Goal: Task Accomplishment & Management: Manage account settings

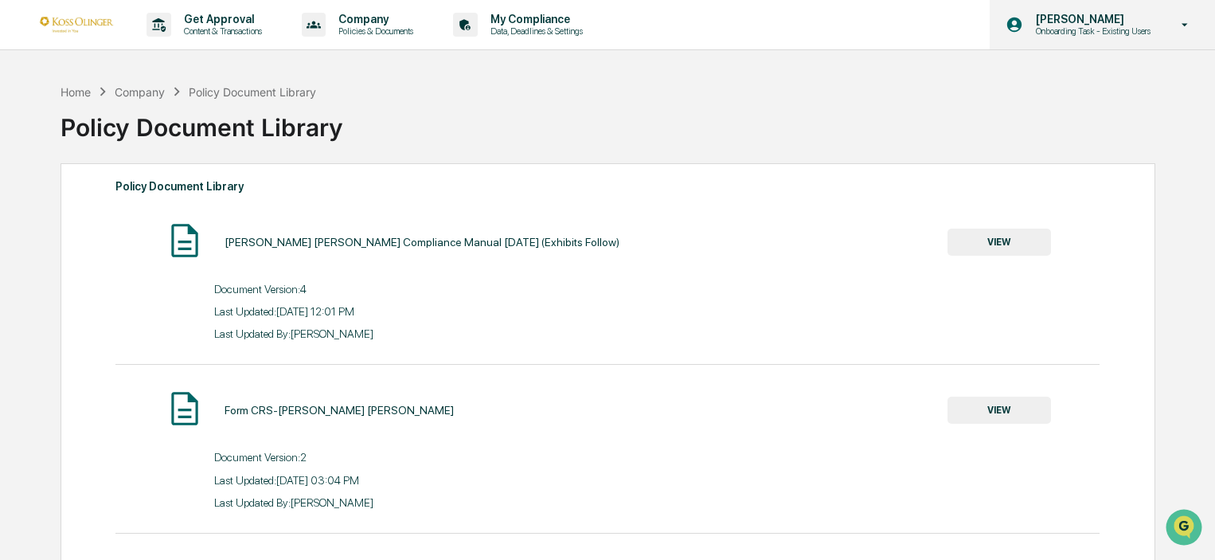
click at [1076, 12] on div "Emily Lusk Onboarding Task - Existing Users" at bounding box center [1102, 24] width 225 height 49
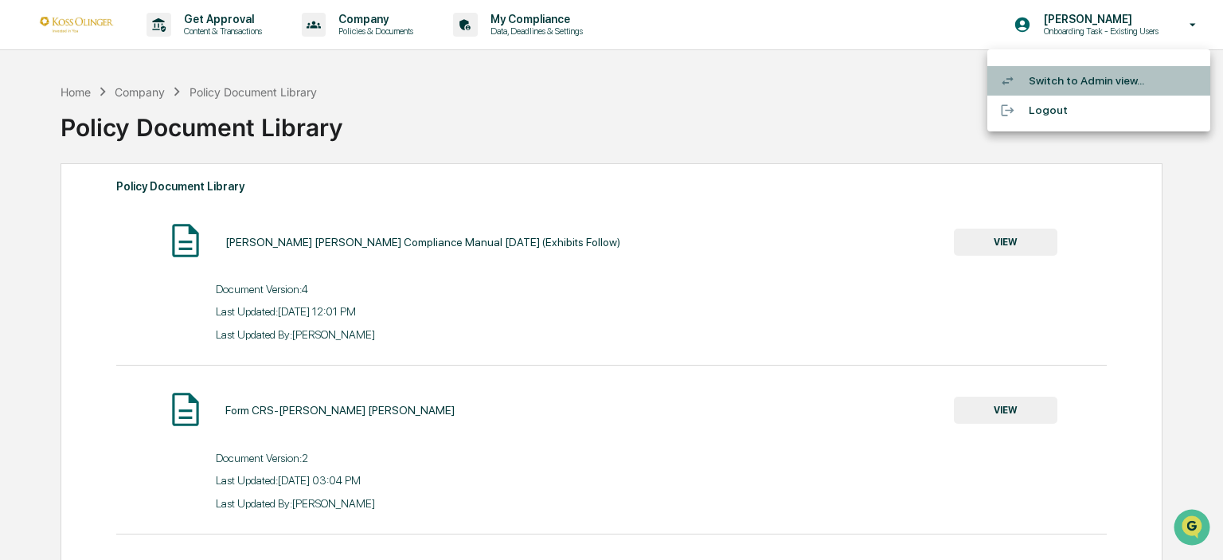
click at [1069, 72] on li "Switch to Admin view..." at bounding box center [1099, 80] width 223 height 29
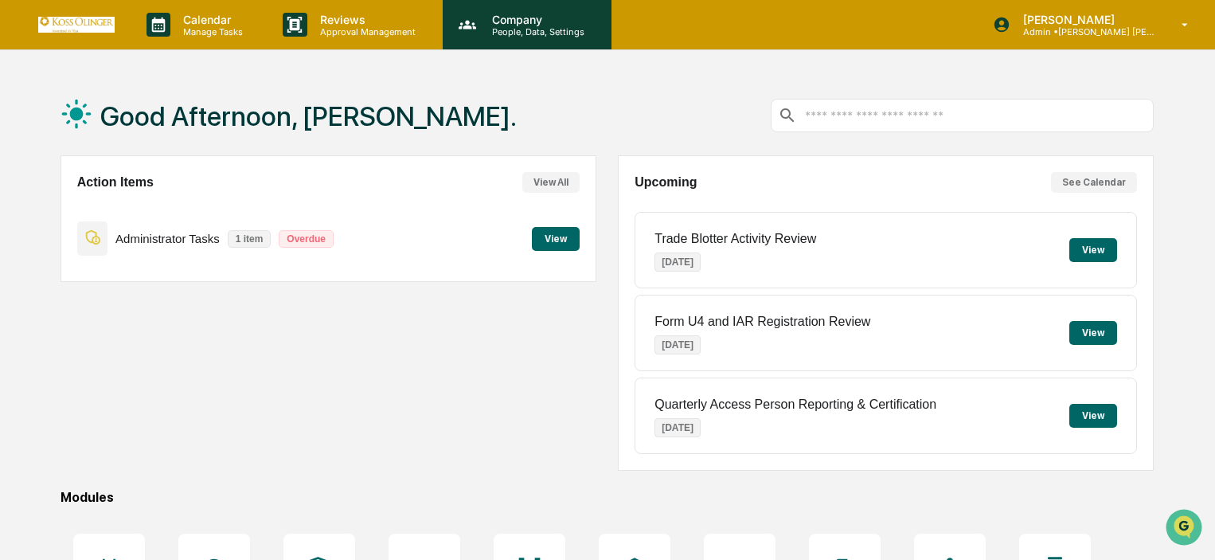
click at [476, 34] on icon at bounding box center [468, 25] width 24 height 24
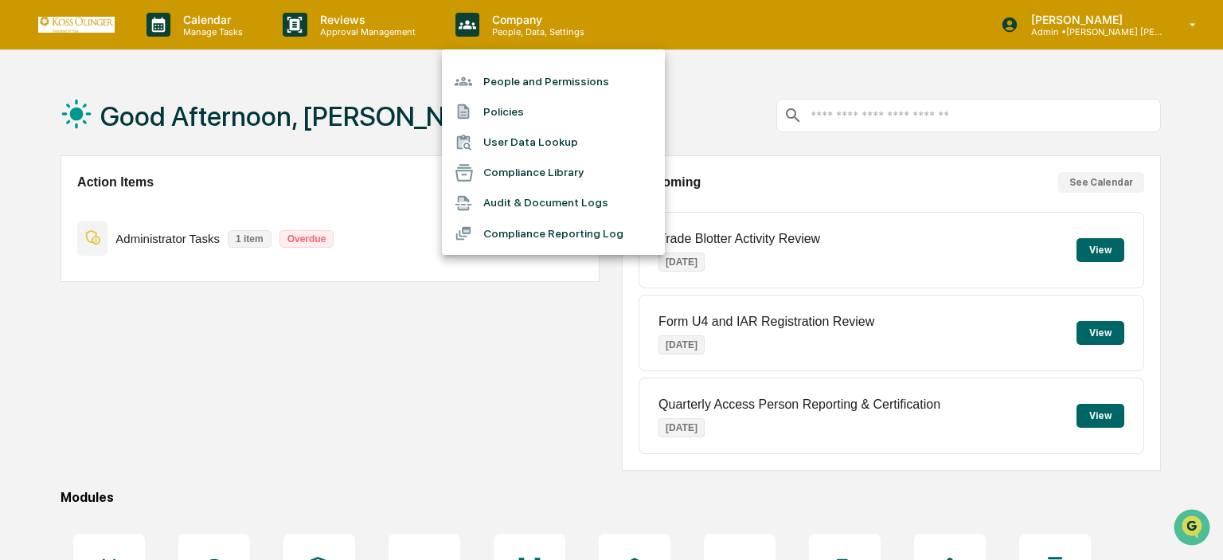
click at [530, 211] on li "Audit & Document Logs" at bounding box center [553, 203] width 223 height 30
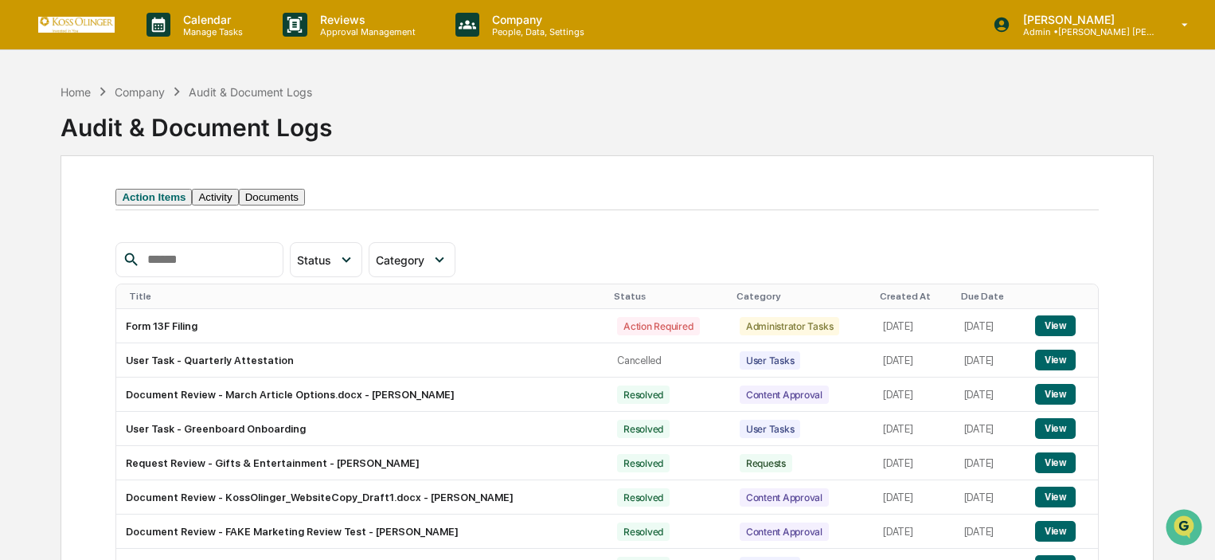
click at [191, 270] on input "text" at bounding box center [208, 259] width 135 height 21
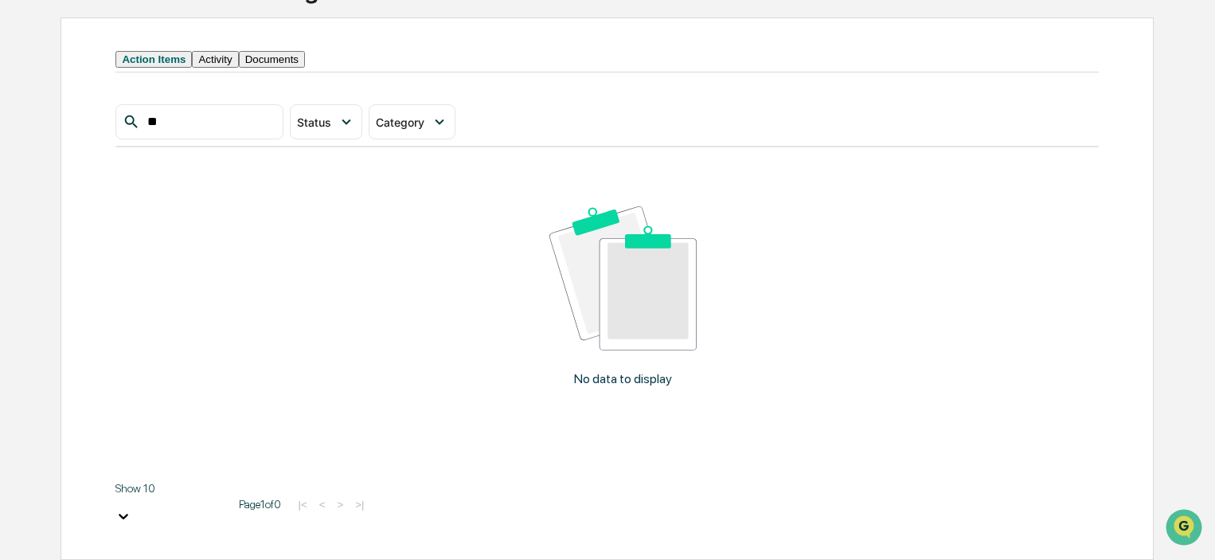
type input "*"
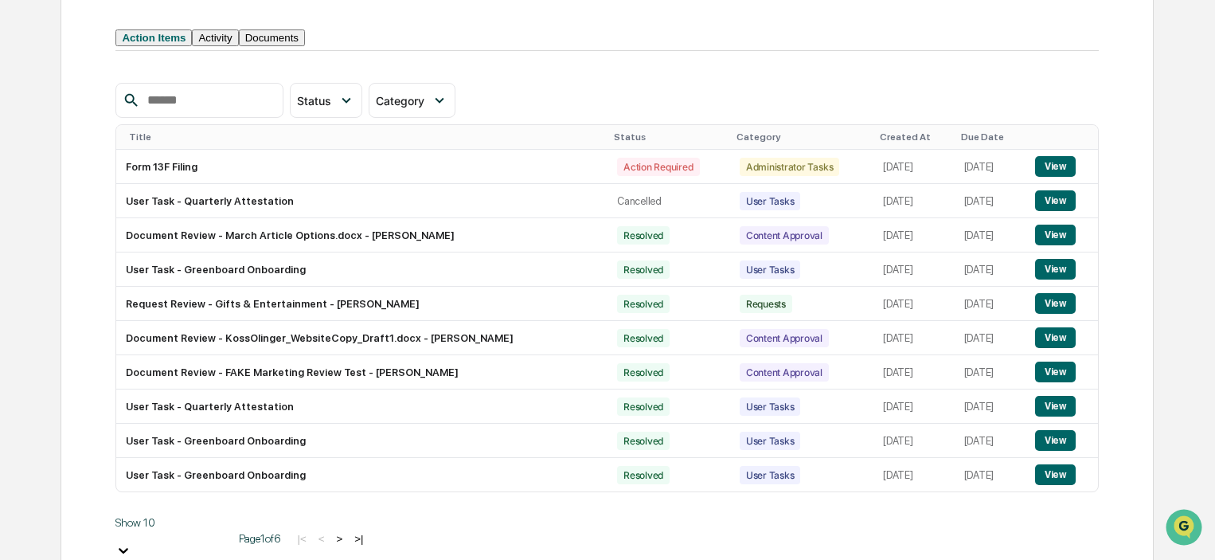
click at [305, 46] on button "Documents" at bounding box center [272, 37] width 66 height 17
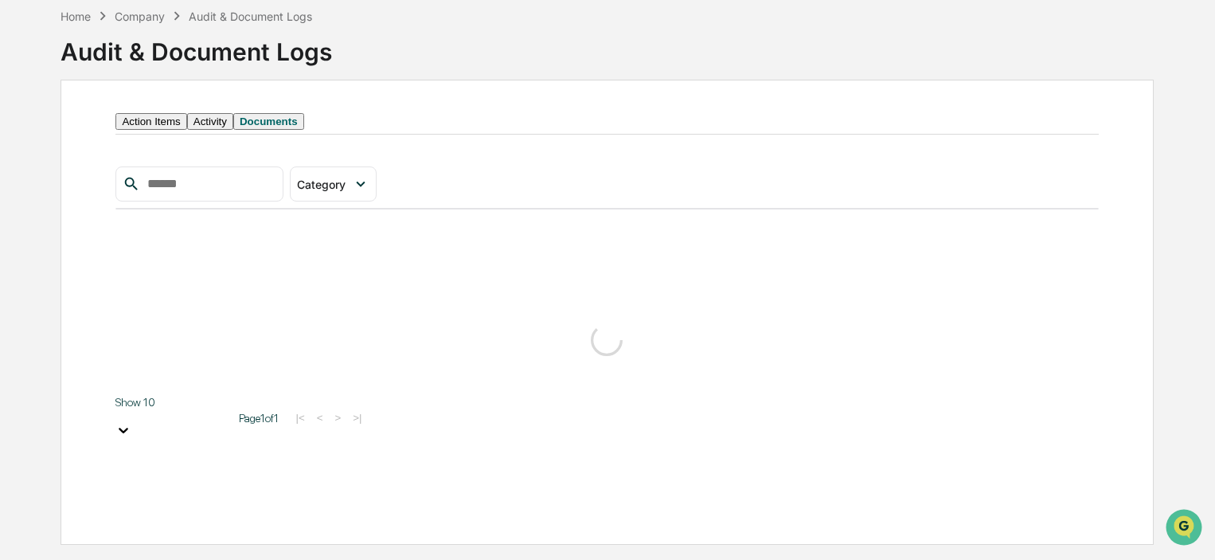
scroll to position [121, 0]
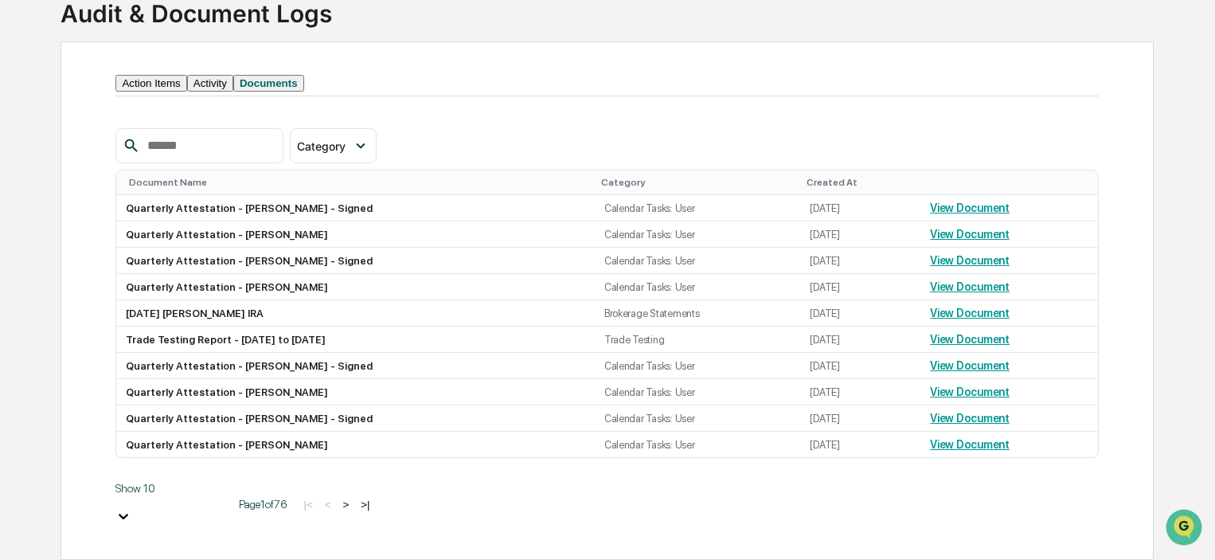
click at [194, 156] on input "text" at bounding box center [208, 145] width 135 height 21
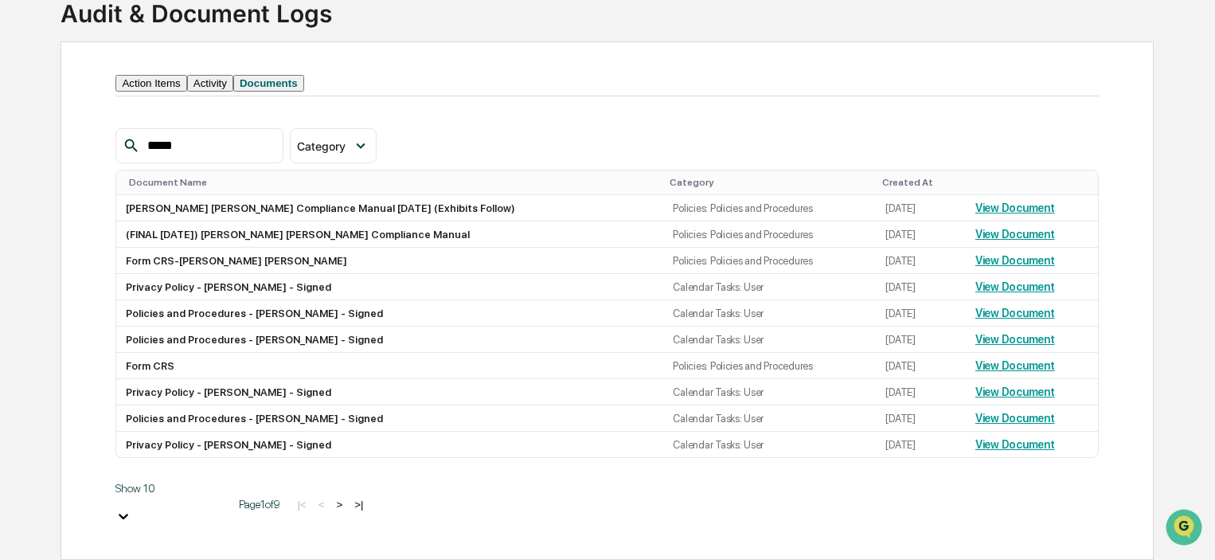
drag, startPoint x: 209, startPoint y: 169, endPoint x: 106, endPoint y: 159, distance: 104.1
click at [106, 159] on div "Action Items Activity Documents ***** Category Select/Deselect All Forms Polici…" at bounding box center [608, 300] width 1094 height 519
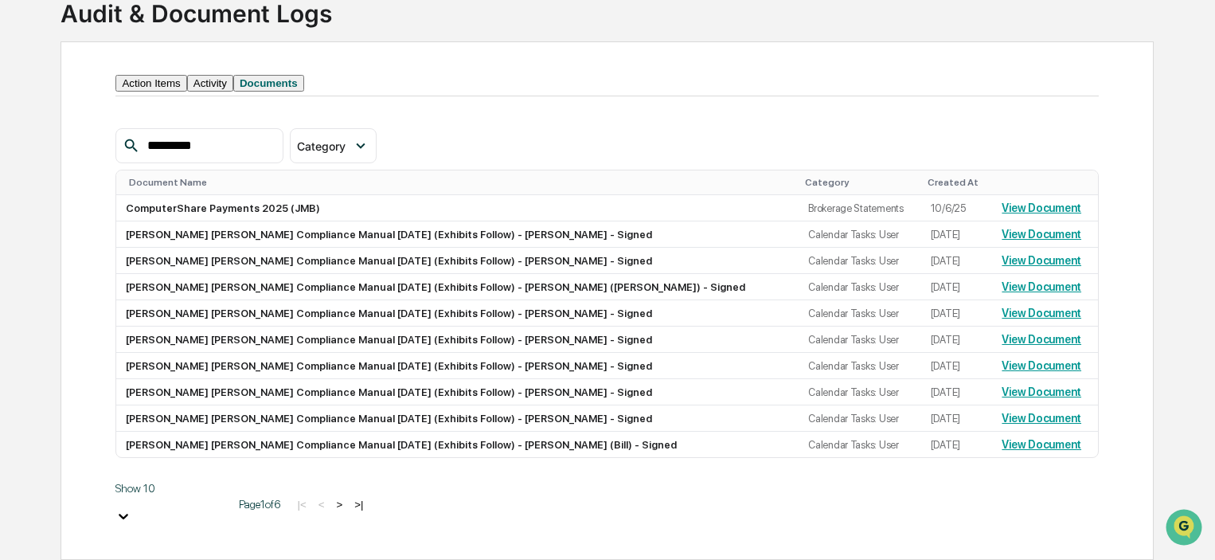
type input "**********"
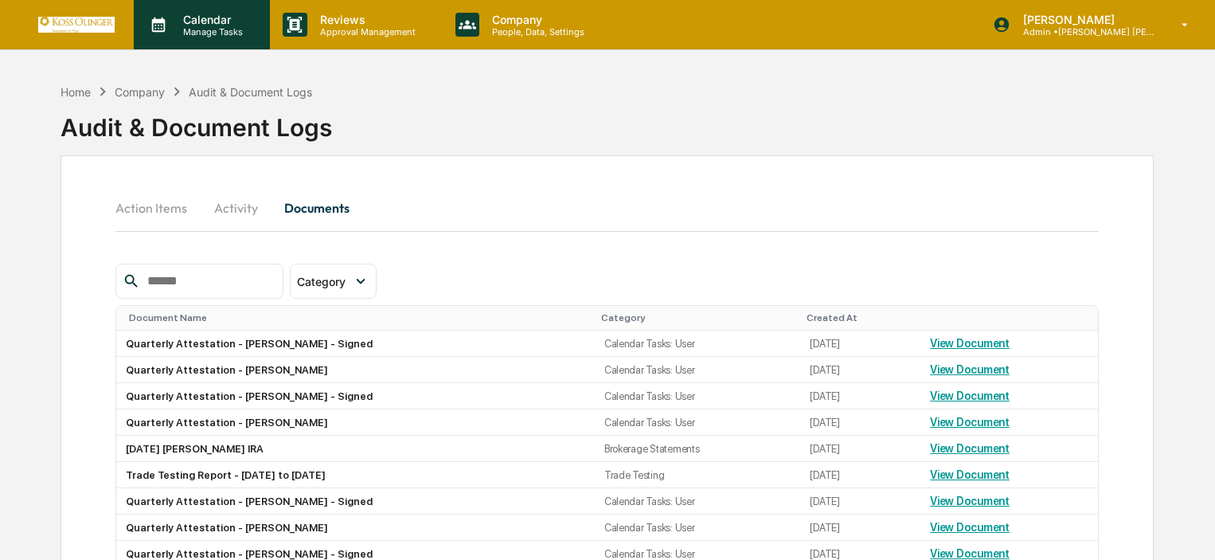
click at [213, 29] on p "Manage Tasks" at bounding box center [210, 31] width 80 height 11
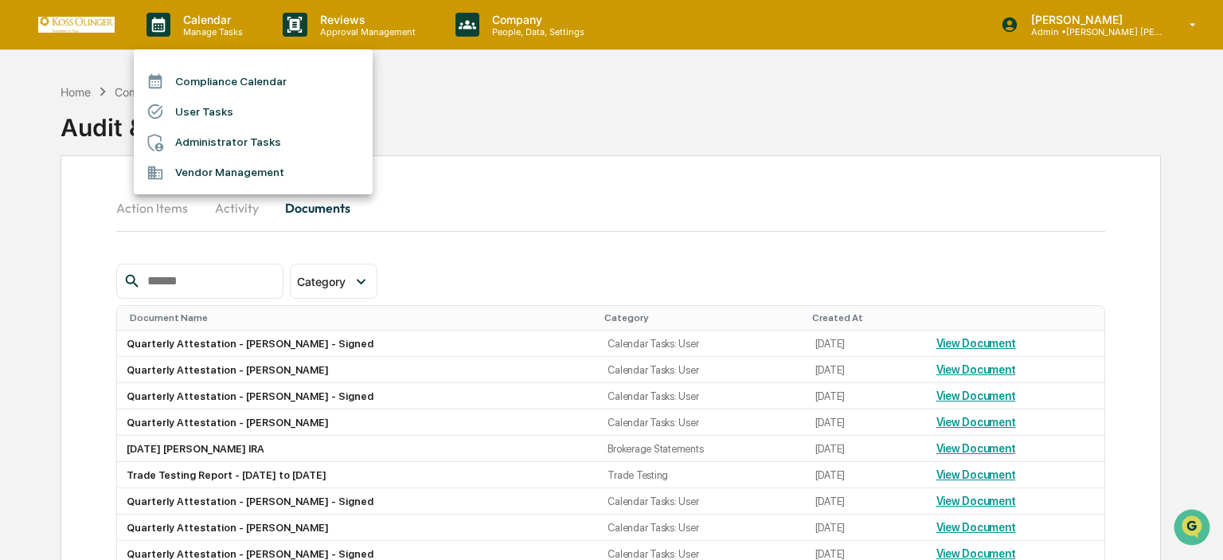
click at [224, 106] on li "User Tasks" at bounding box center [253, 111] width 239 height 30
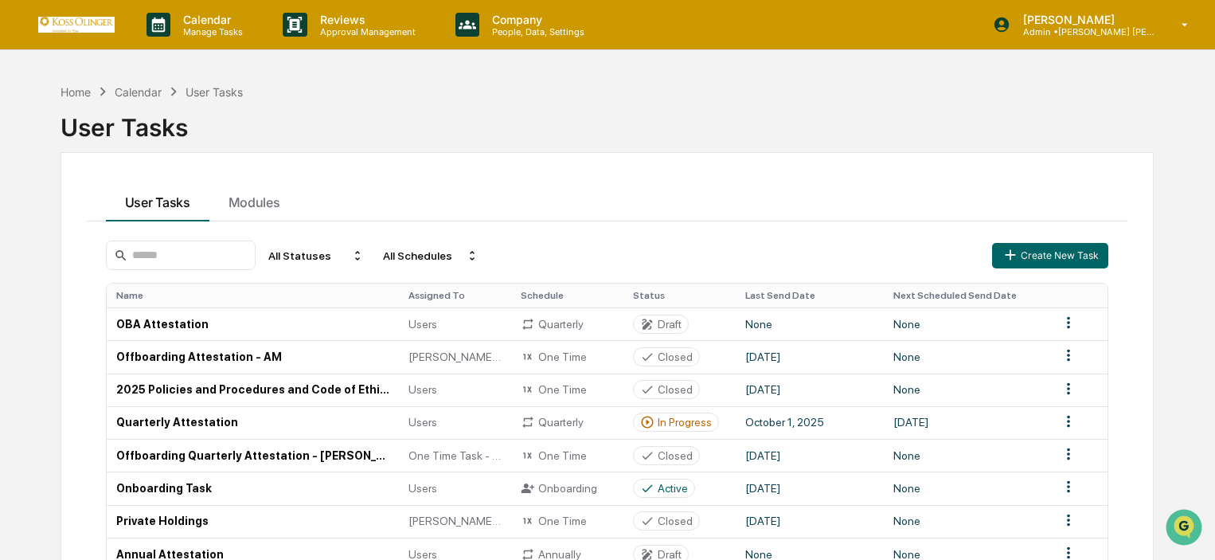
scroll to position [80, 0]
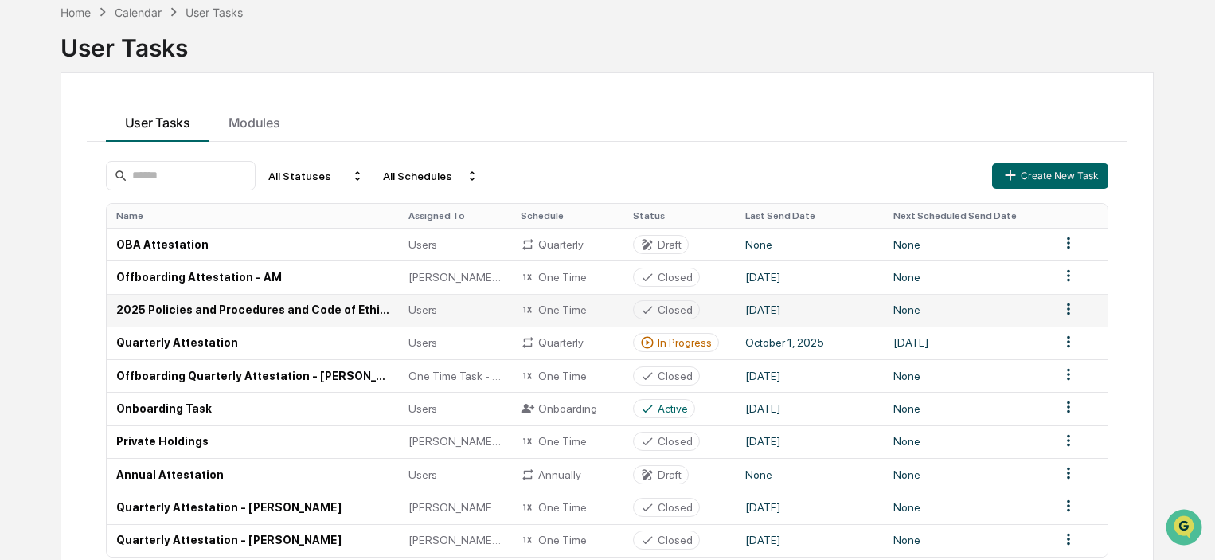
click at [701, 313] on td "Closed" at bounding box center [680, 310] width 112 height 33
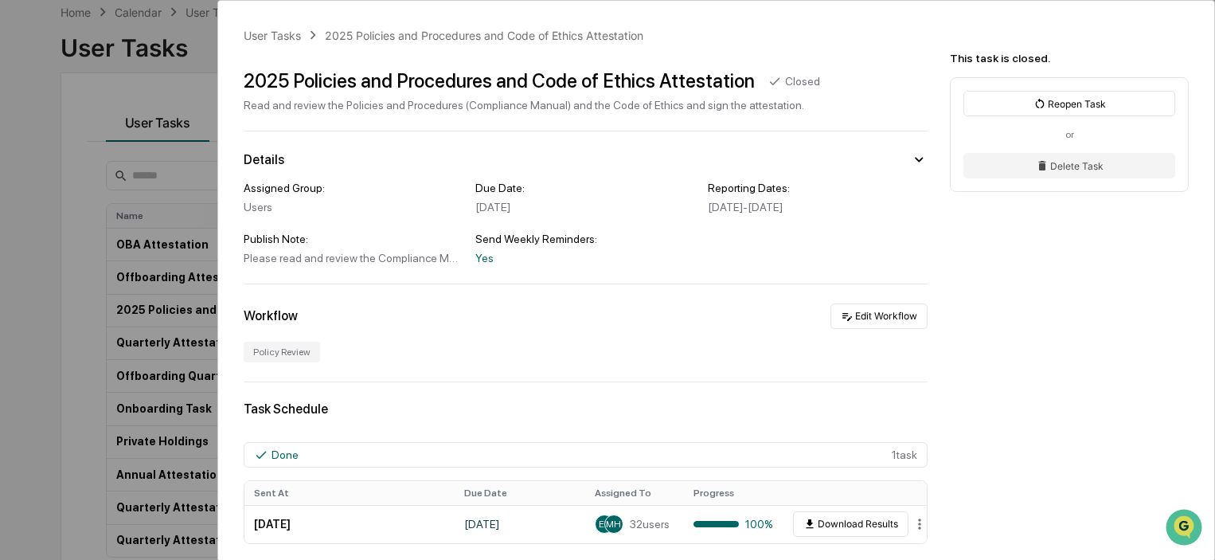
scroll to position [159, 0]
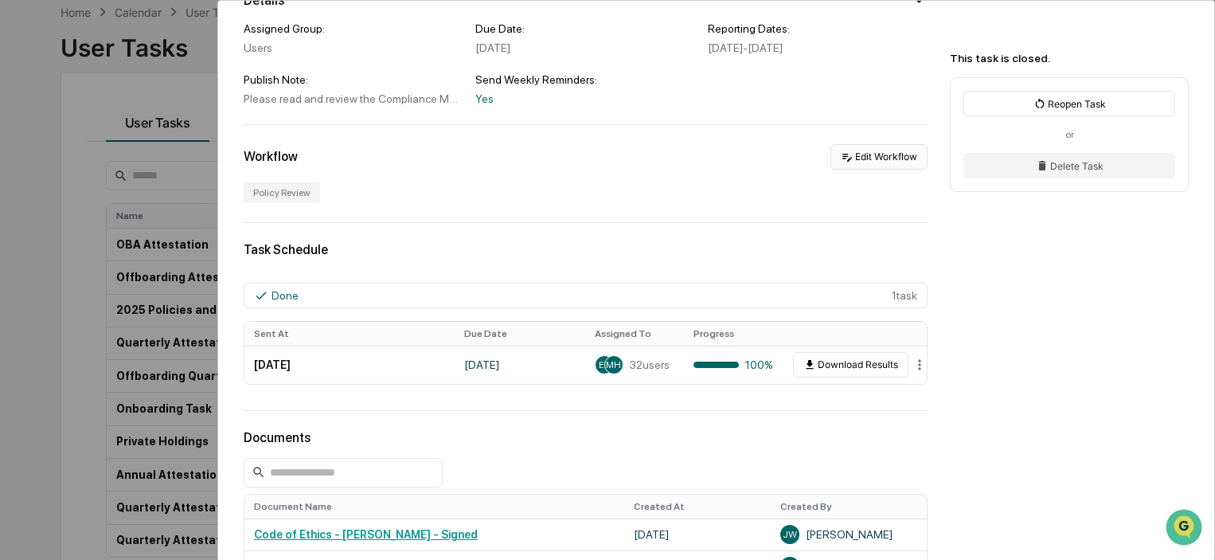
click at [863, 167] on button "Edit Workflow" at bounding box center [879, 156] width 97 height 25
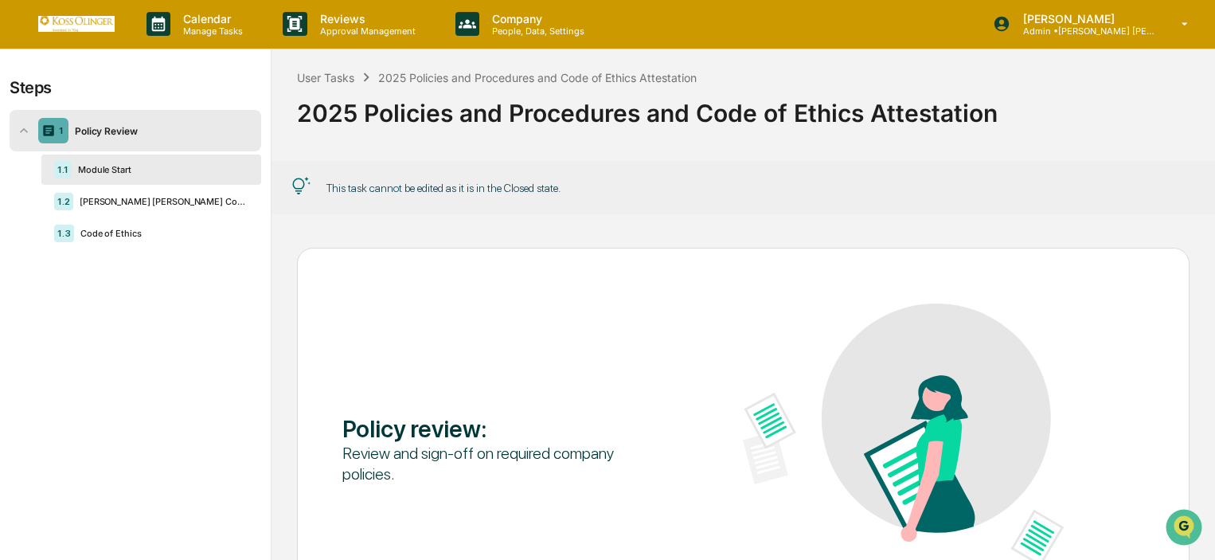
scroll to position [166, 0]
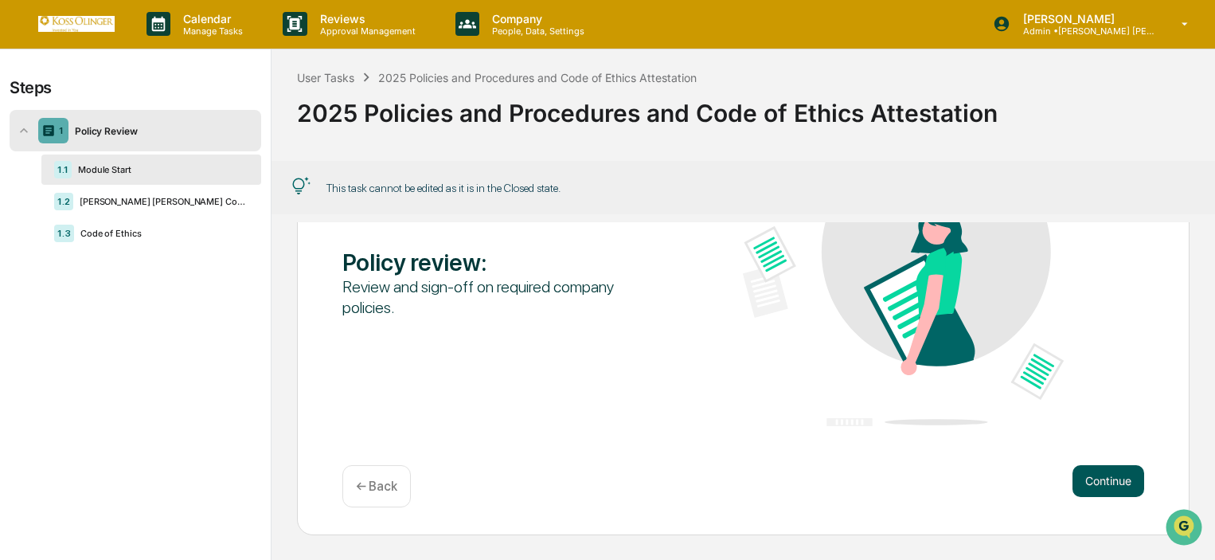
click at [1095, 479] on button "Continue" at bounding box center [1109, 481] width 72 height 32
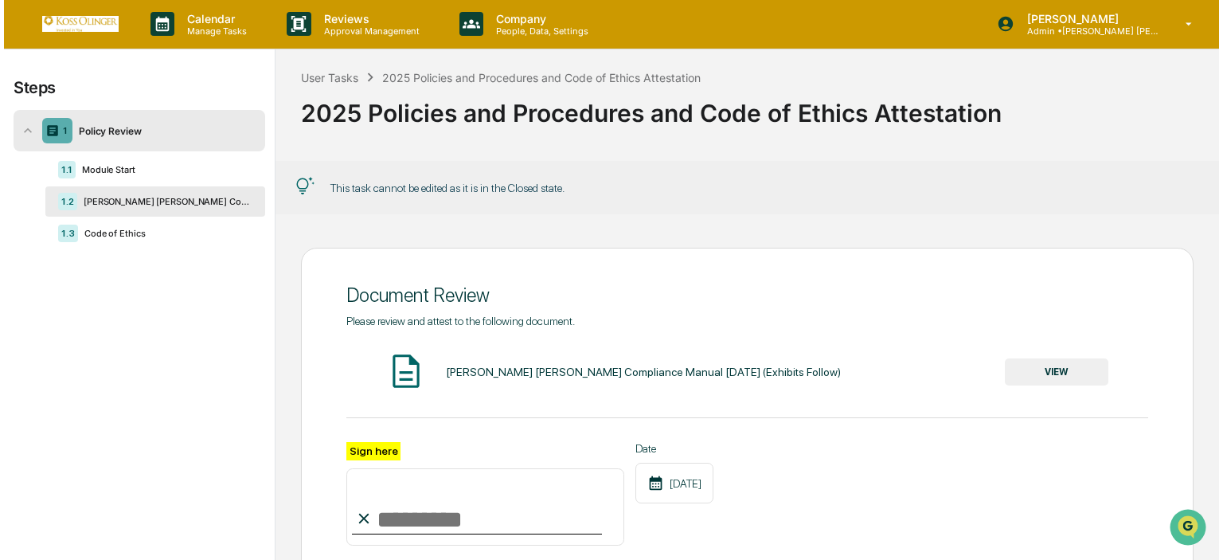
scroll to position [194, 0]
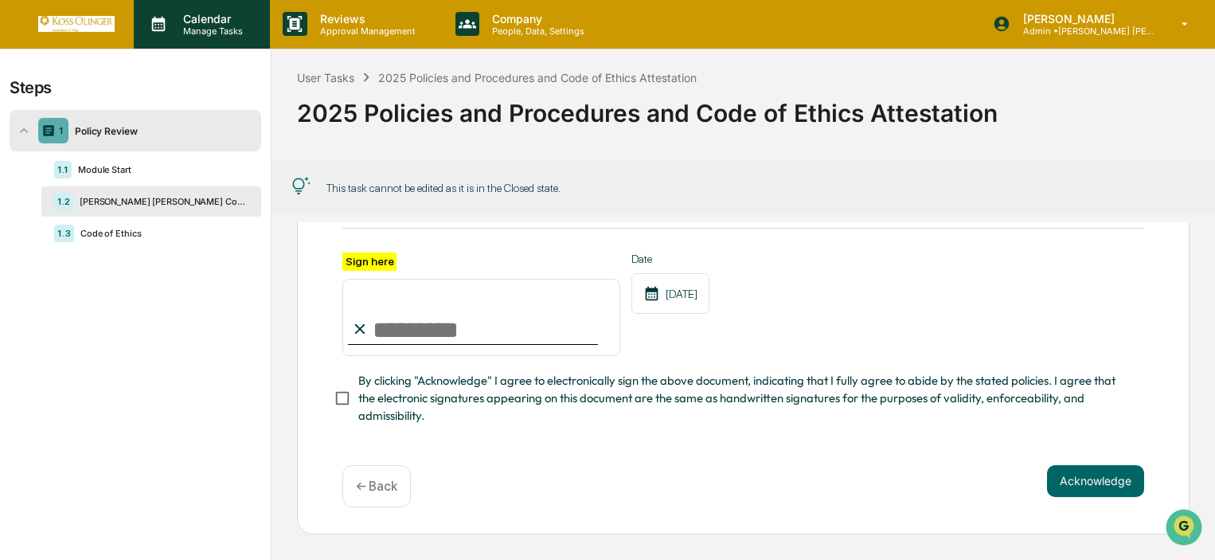
click at [165, 41] on div "Calendar Manage Tasks" at bounding box center [202, 23] width 136 height 49
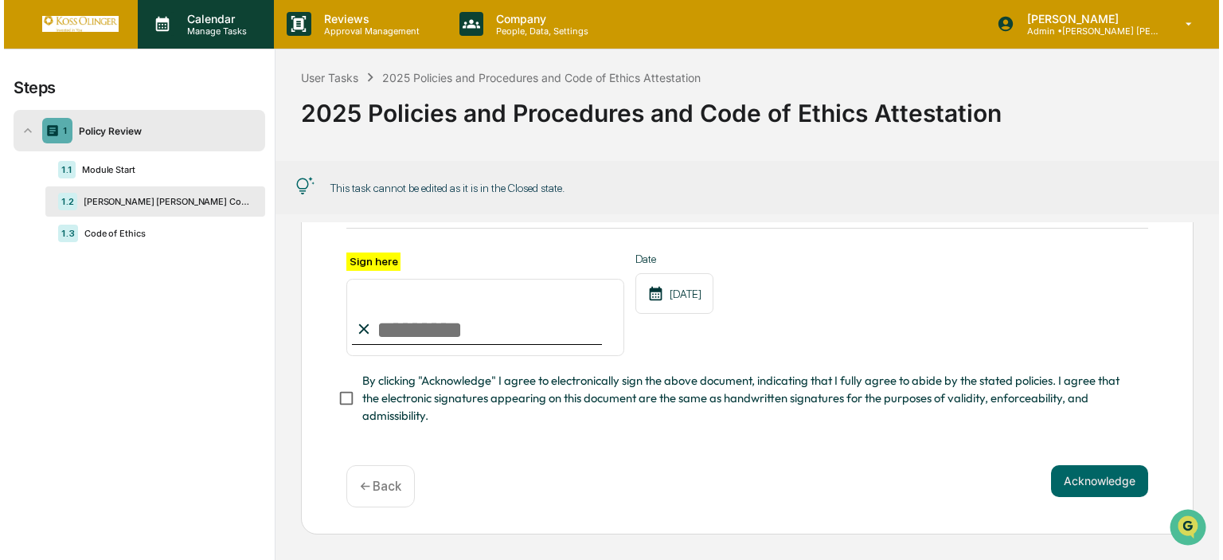
scroll to position [194, 0]
